Goal: Complete application form

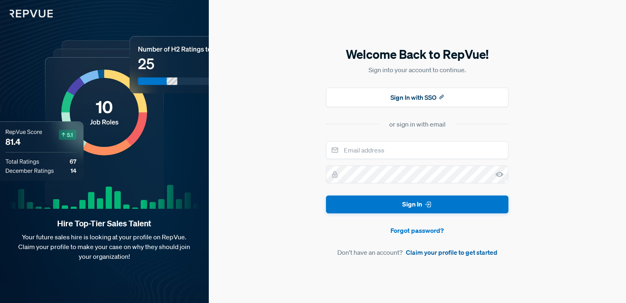
click at [427, 251] on link "Claim your profile to get started" at bounding box center [452, 252] width 92 height 10
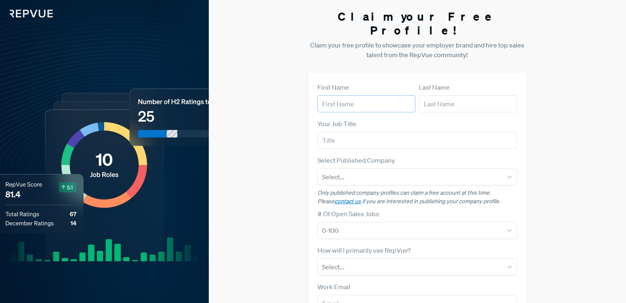
click at [375, 96] on input "text" at bounding box center [367, 103] width 98 height 17
type input "[PERSON_NAME]"
click at [385, 132] on input "Senior Sales Director" at bounding box center [418, 140] width 200 height 17
type input "Senior Sales Director"
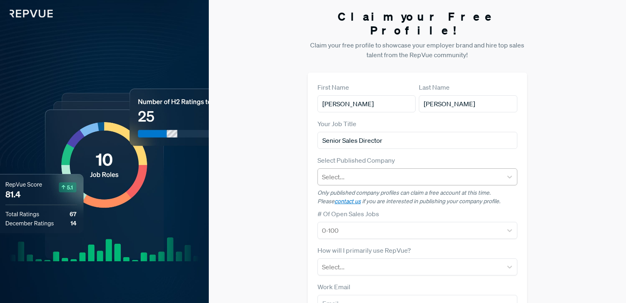
click at [348, 171] on div at bounding box center [410, 176] width 176 height 11
type input "fleetio"
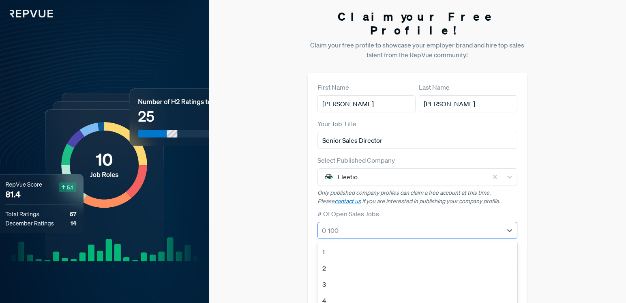
click at [354, 225] on div at bounding box center [410, 230] width 176 height 11
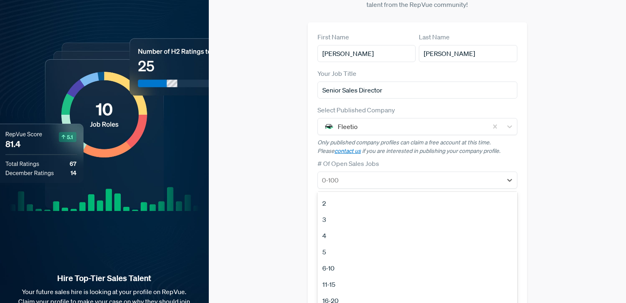
scroll to position [16, 0]
click at [344, 258] on div "6-10" at bounding box center [418, 266] width 200 height 16
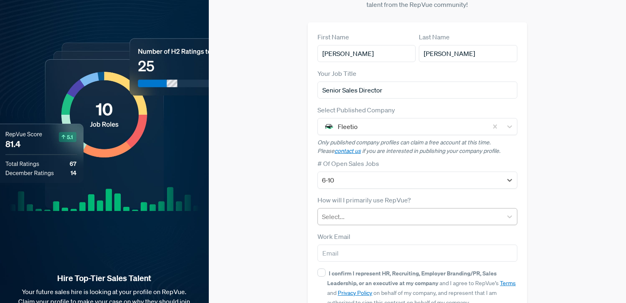
click at [360, 211] on div at bounding box center [410, 216] width 176 height 11
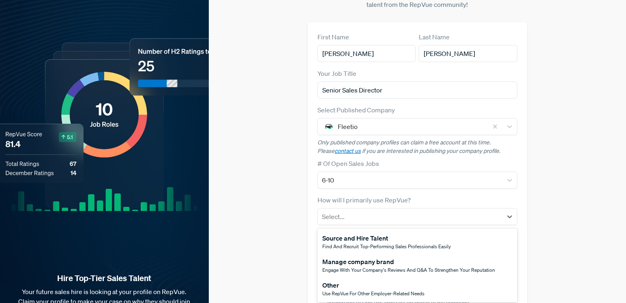
click at [352, 233] on div "Source and Hire Talent" at bounding box center [386, 238] width 129 height 10
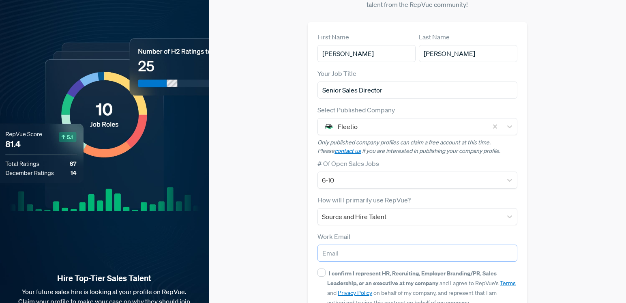
click at [340, 245] on input "email" at bounding box center [418, 253] width 200 height 17
type input "[EMAIL_ADDRESS][DOMAIN_NAME]"
click at [319, 269] on input "I confirm I represent HR, Recruiting, Employer Branding/PR, Sales Leadership, o…" at bounding box center [322, 273] width 8 height 8
checkbox input "true"
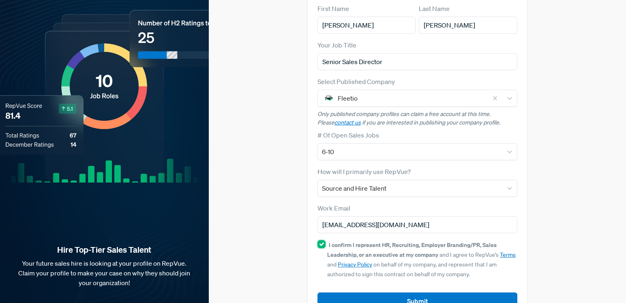
scroll to position [80, 0]
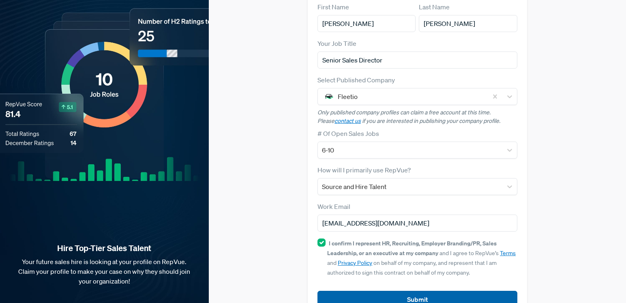
click at [336, 291] on button "Submit" at bounding box center [418, 299] width 200 height 17
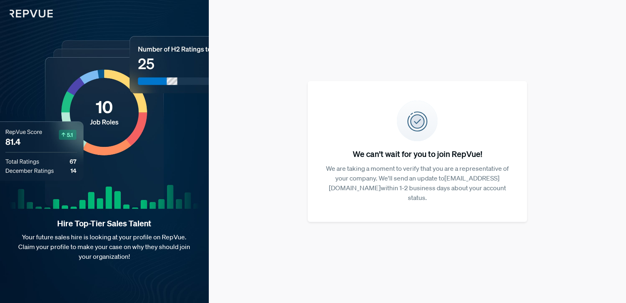
scroll to position [0, 0]
